Goal: Information Seeking & Learning: Learn about a topic

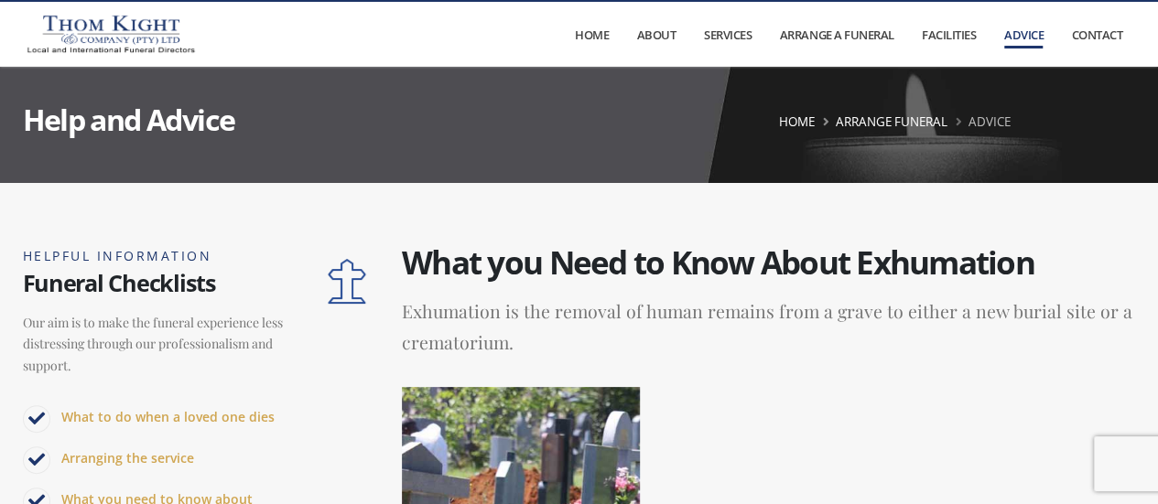
scroll to position [38, 0]
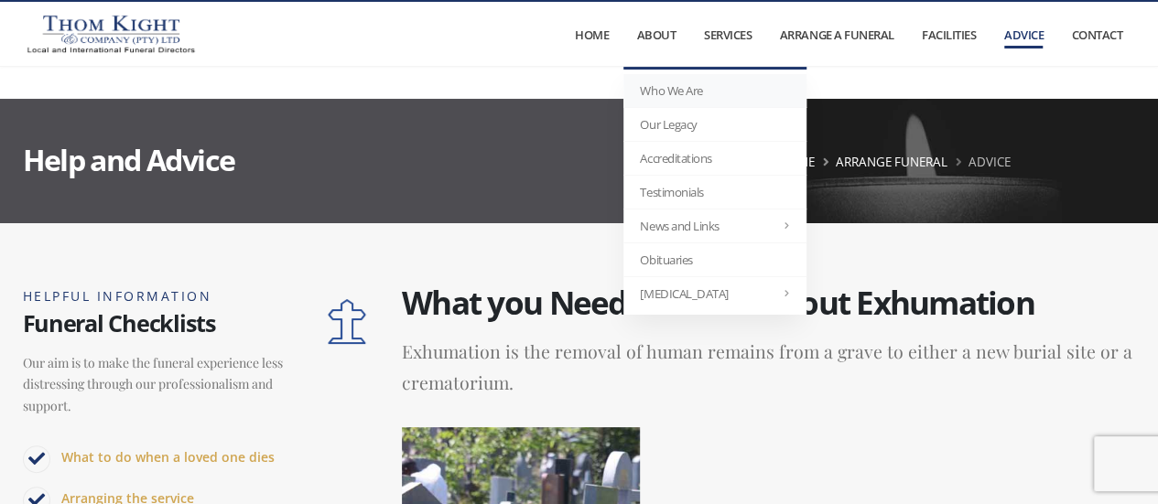
click at [677, 92] on link "Who We Are" at bounding box center [714, 91] width 183 height 34
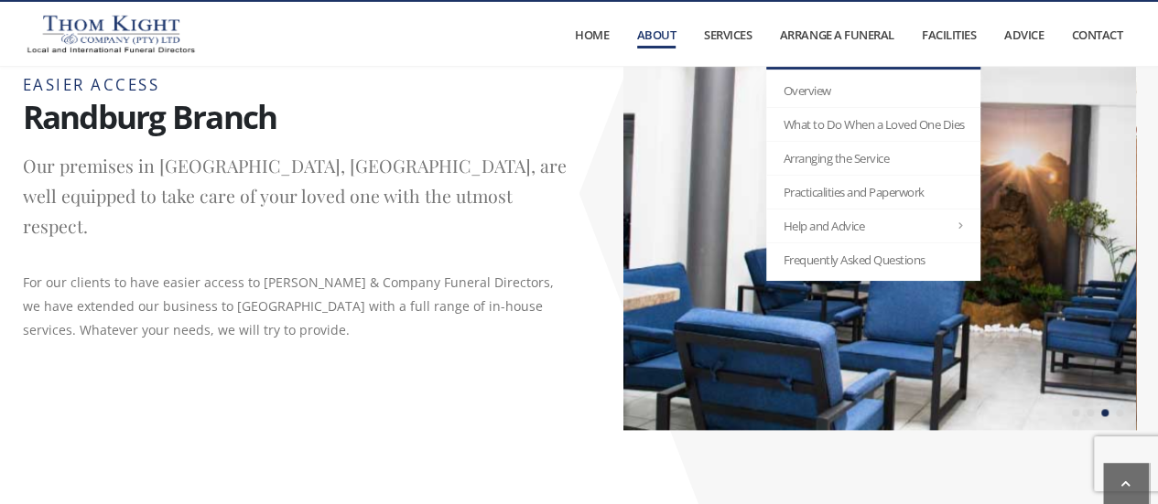
scroll to position [895, 0]
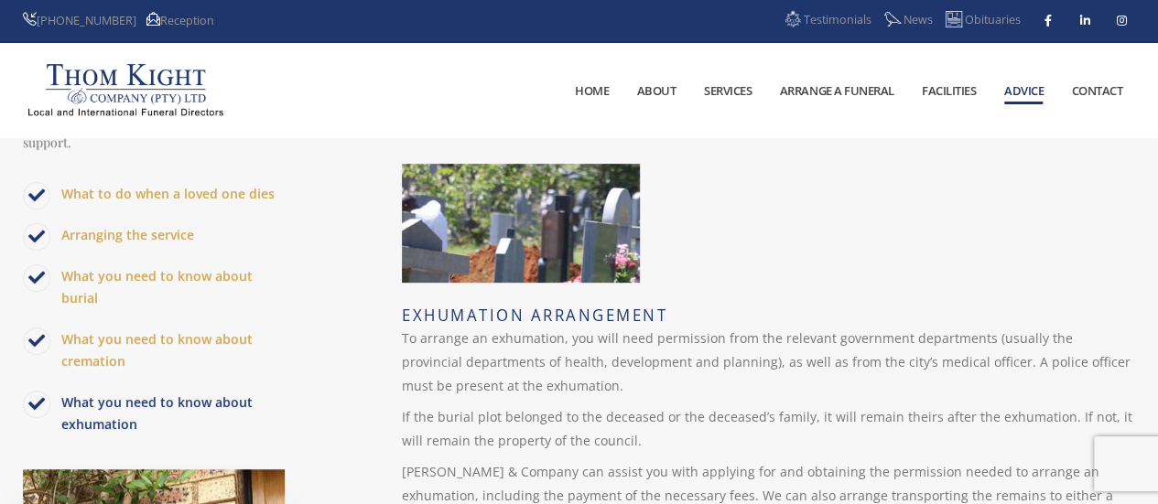
scroll to position [4, 0]
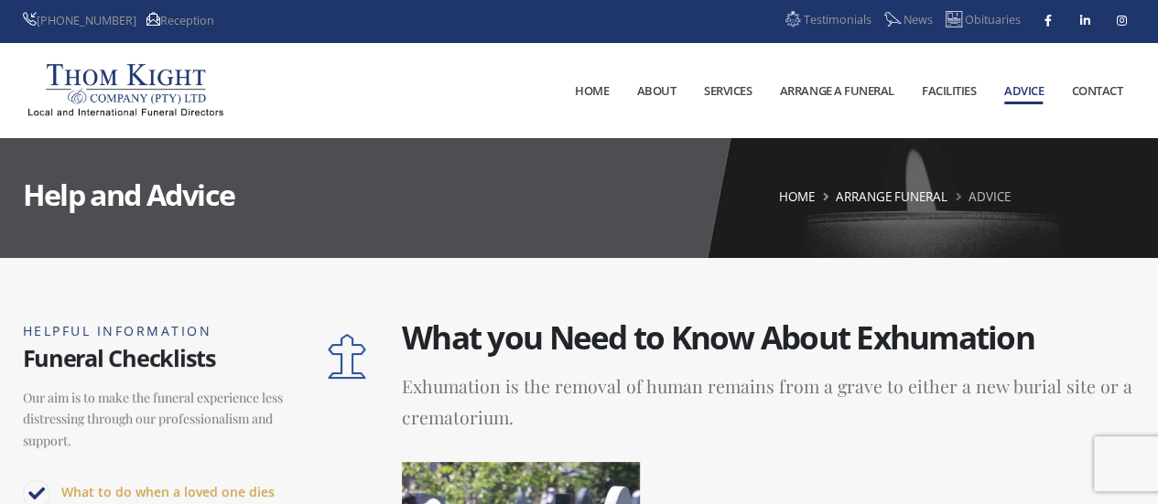
click at [582, 91] on link "Home" at bounding box center [592, 90] width 60 height 93
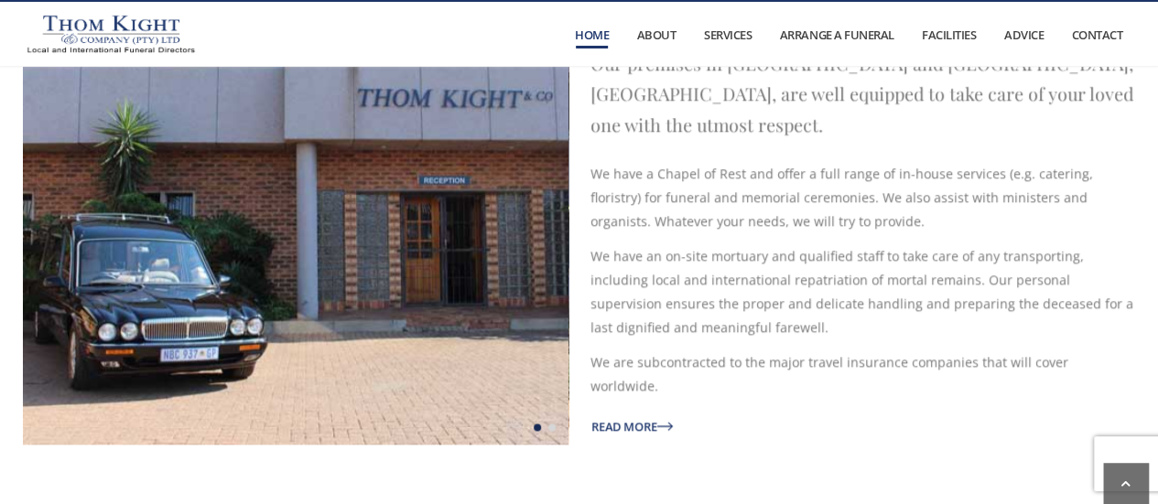
scroll to position [3356, 0]
